Goal: Information Seeking & Learning: Learn about a topic

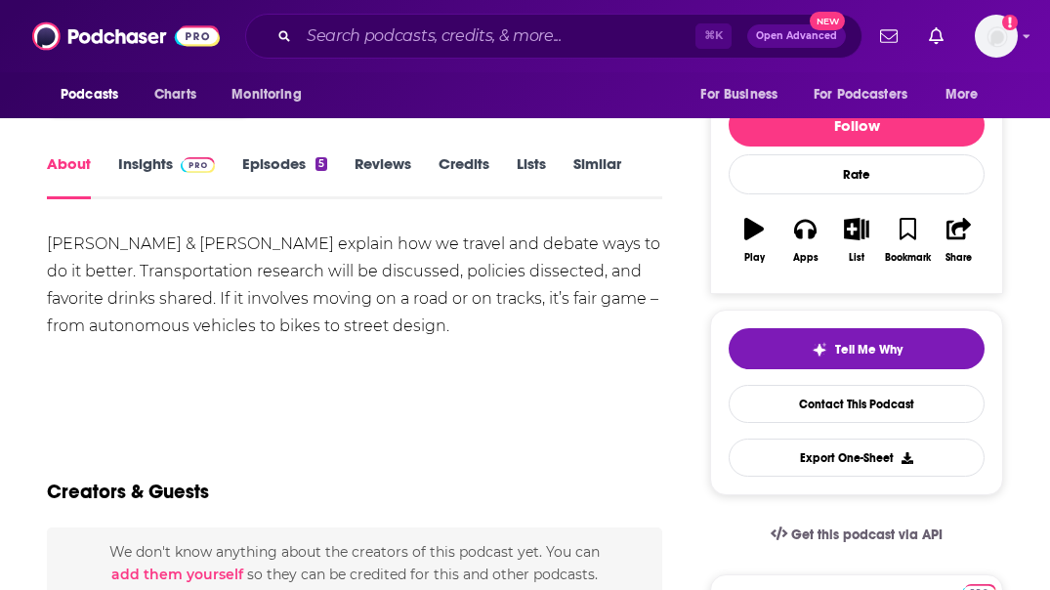
scroll to position [217, 0]
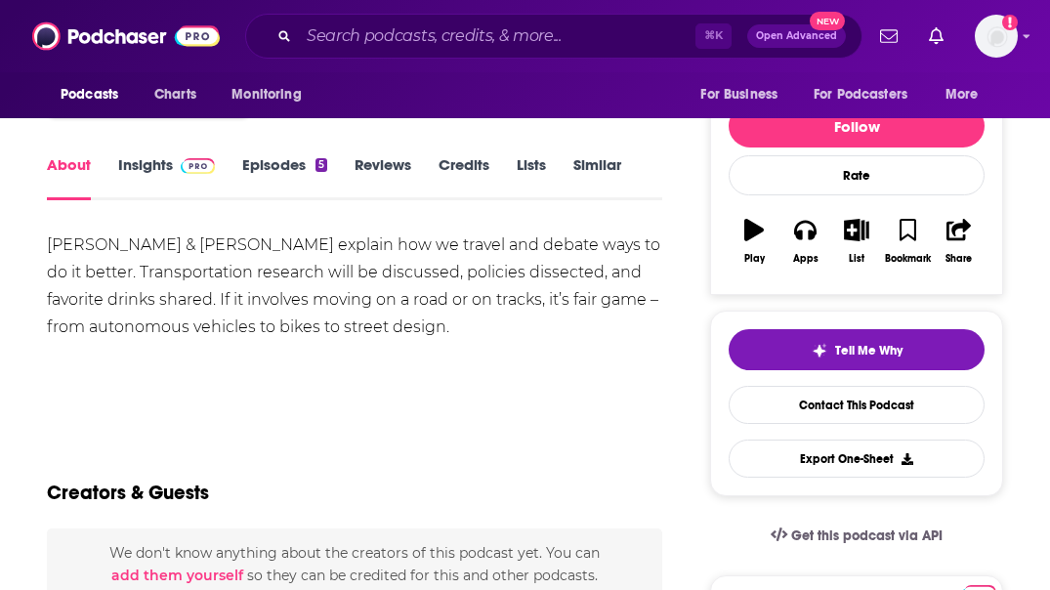
click at [153, 166] on link "Insights" at bounding box center [166, 177] width 97 height 45
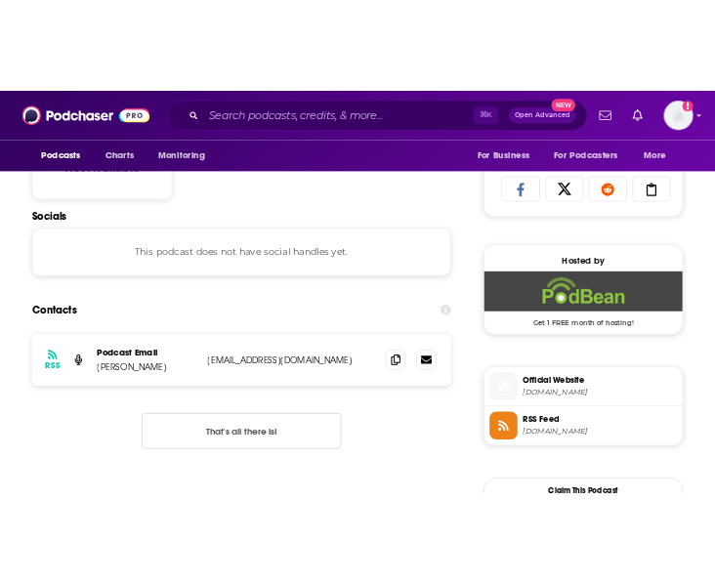
scroll to position [416, 0]
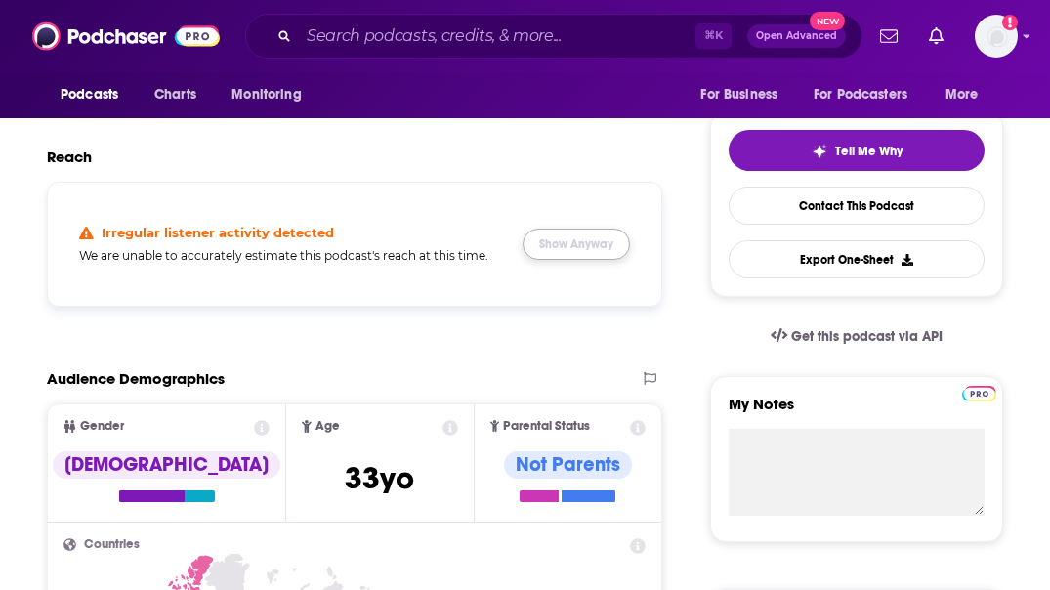
click at [600, 236] on button "Show Anyway" at bounding box center [575, 243] width 107 height 31
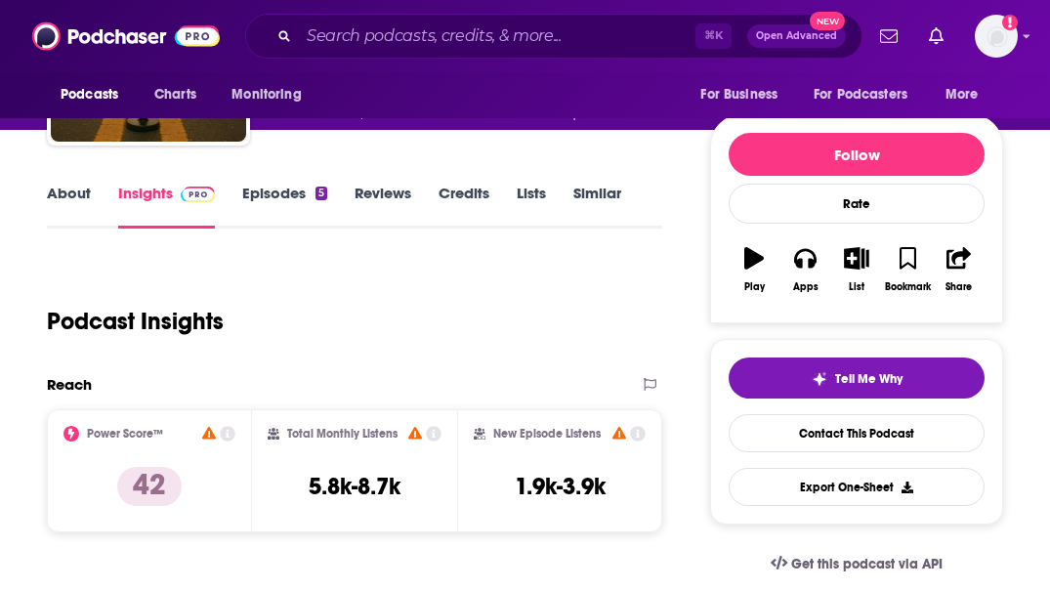
scroll to position [0, 0]
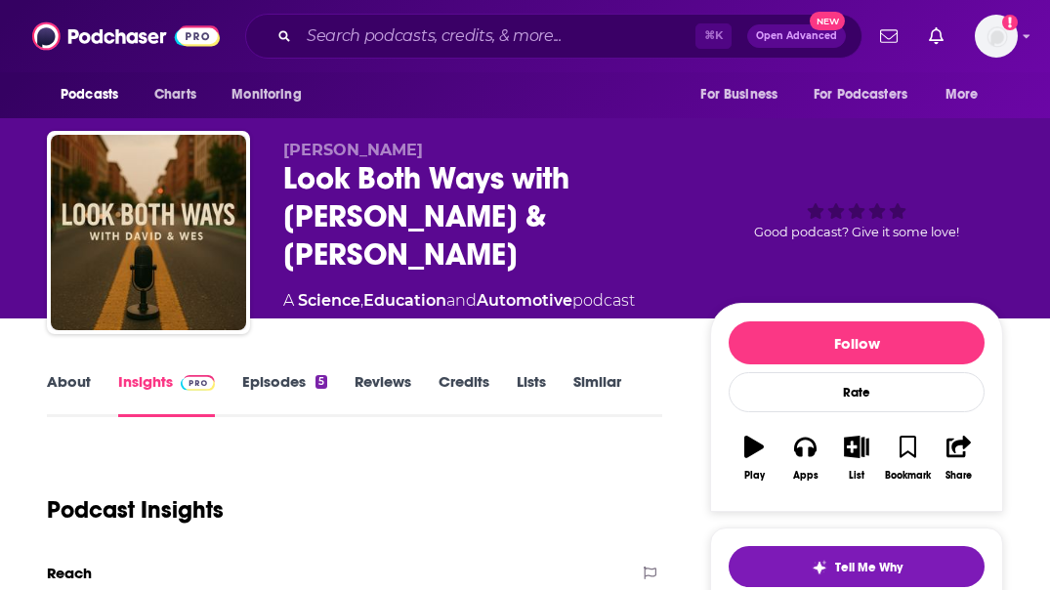
click at [296, 383] on link "Episodes 5" at bounding box center [284, 394] width 85 height 45
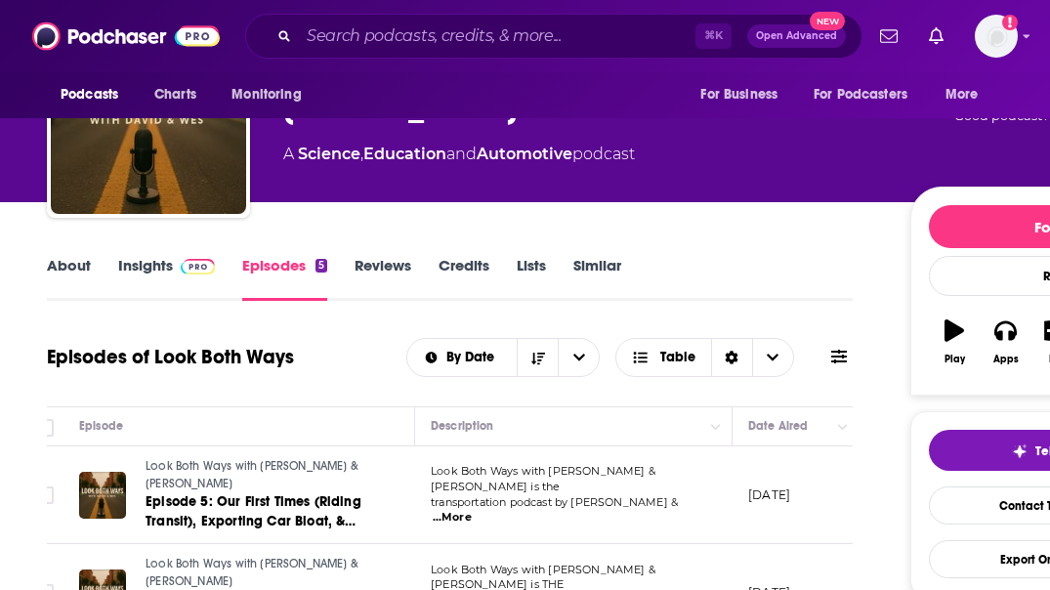
scroll to position [127, 0]
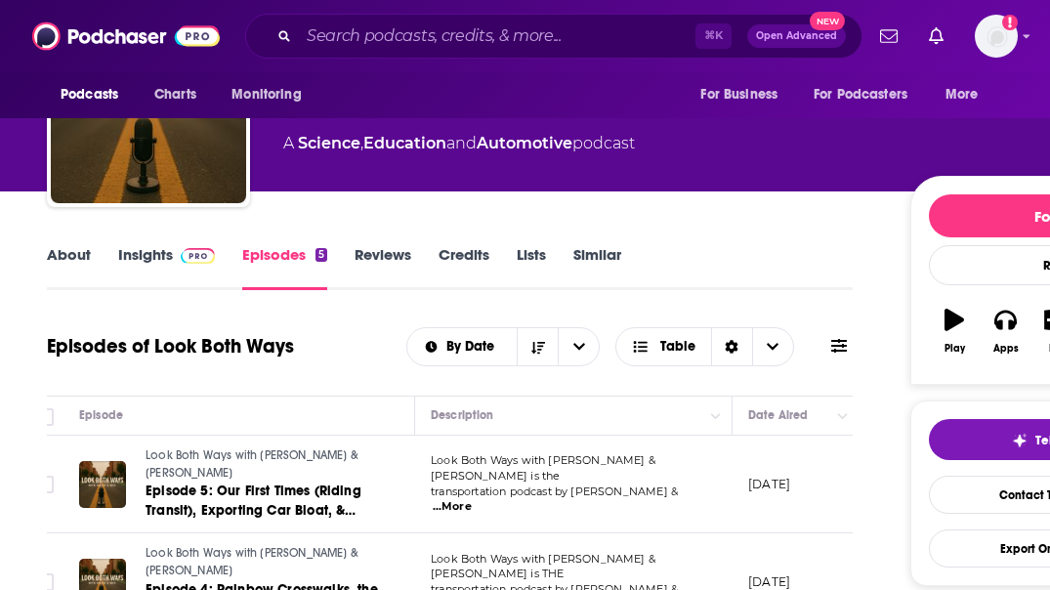
click at [167, 248] on link "Insights" at bounding box center [166, 267] width 97 height 45
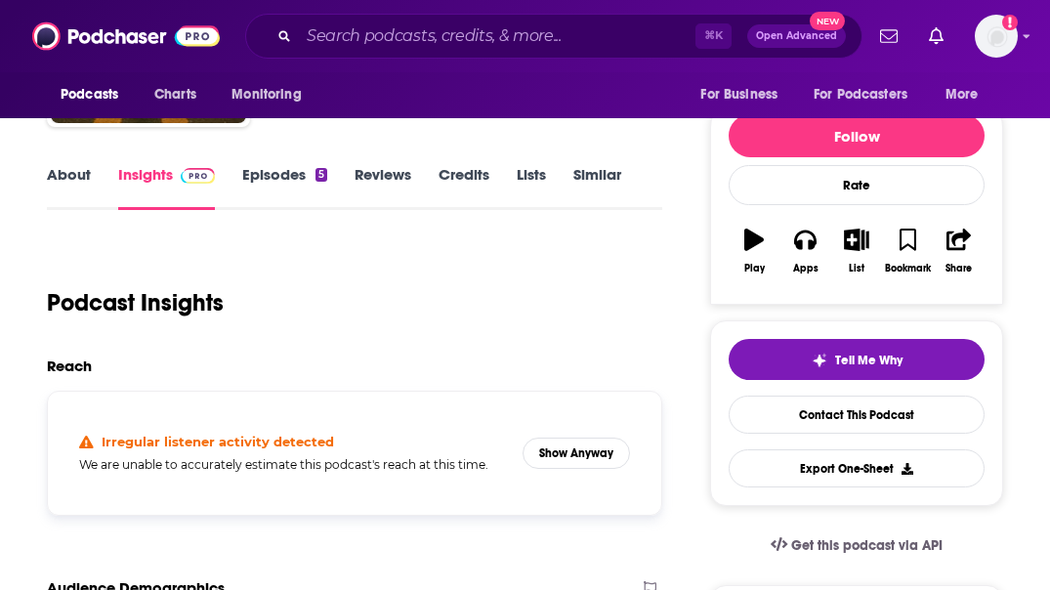
scroll to position [186, 0]
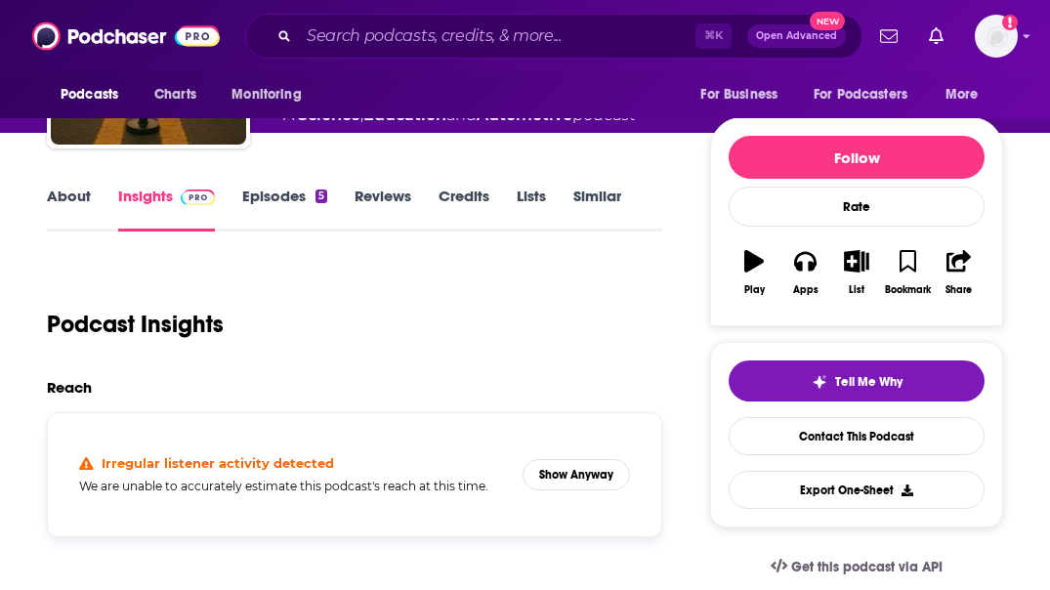
click at [248, 202] on link "Episodes 5" at bounding box center [284, 208] width 85 height 45
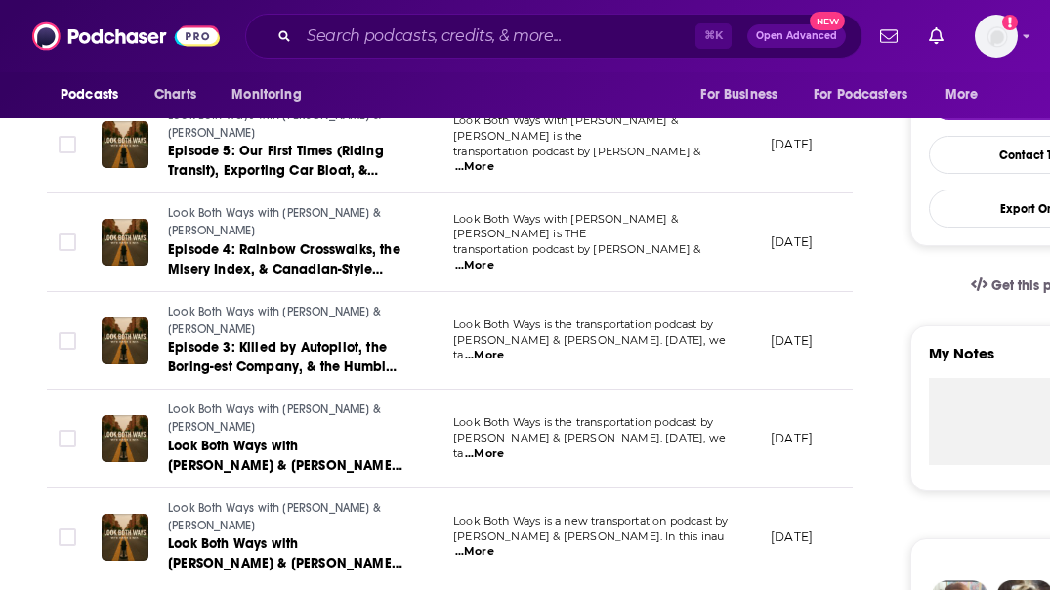
scroll to position [434, 0]
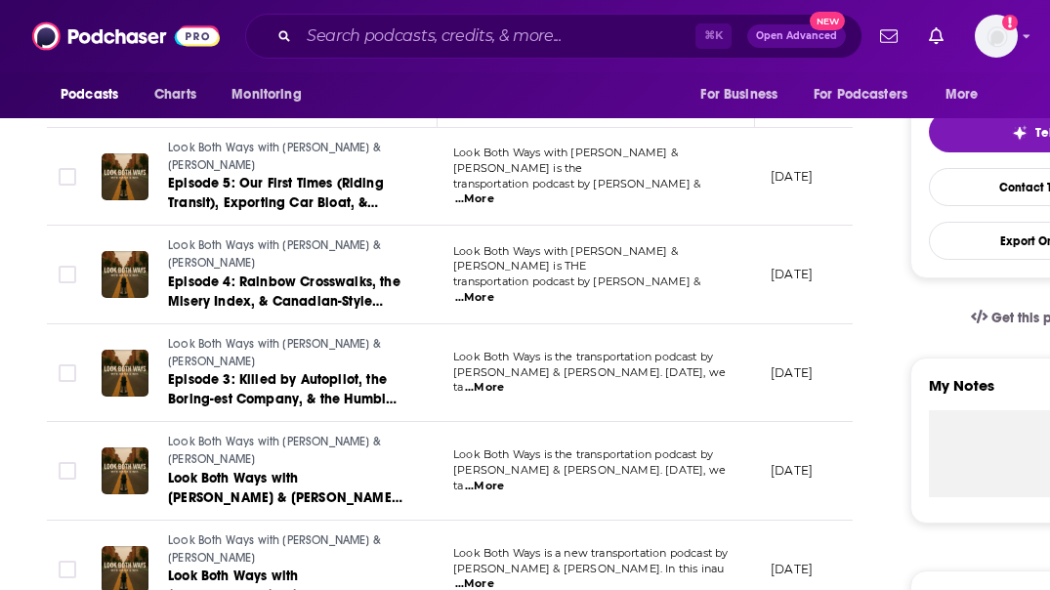
click at [504, 380] on span "...More" at bounding box center [484, 388] width 39 height 16
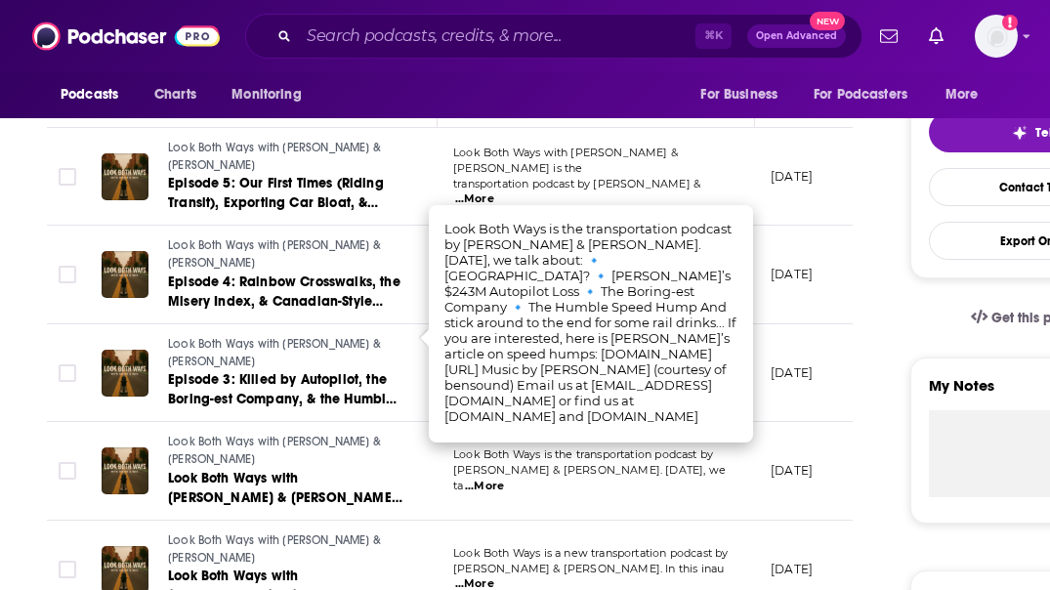
click at [605, 167] on p "Look Both Ways with [PERSON_NAME] & [PERSON_NAME] is the" at bounding box center [595, 160] width 285 height 31
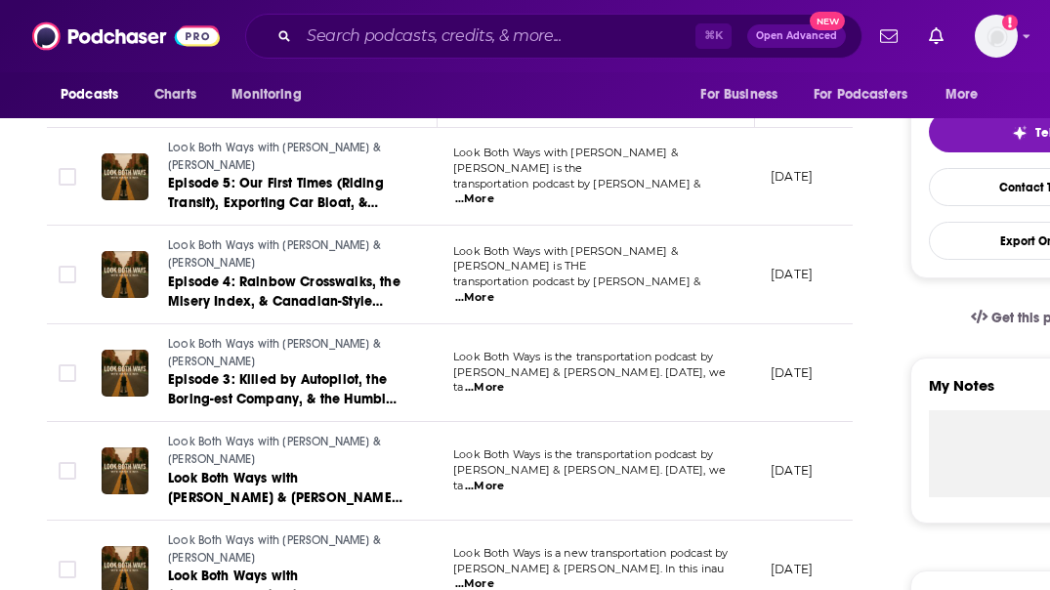
click at [494, 191] on span "...More" at bounding box center [474, 199] width 39 height 16
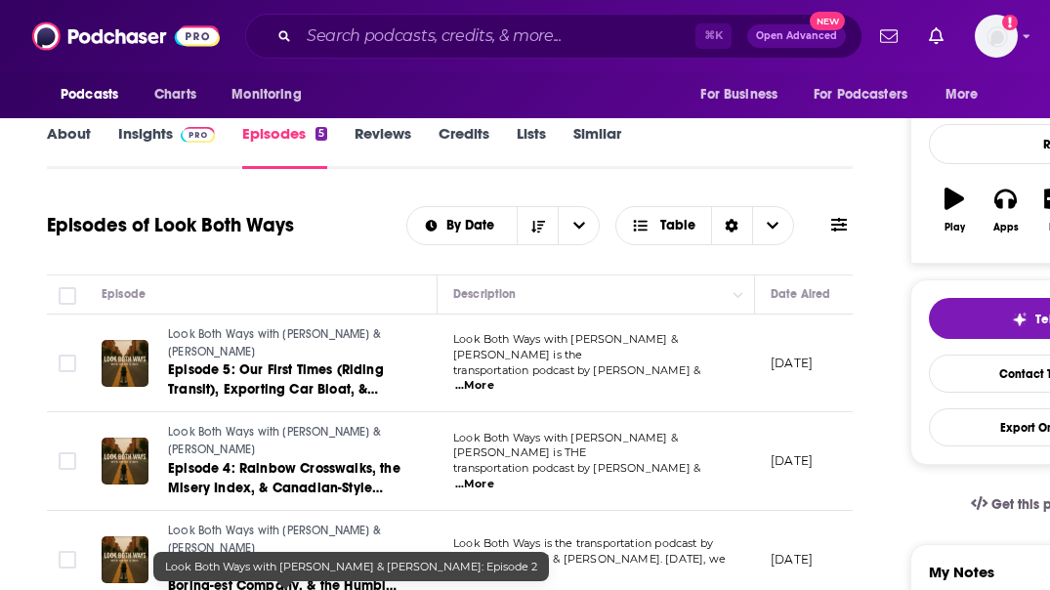
scroll to position [0, 0]
